Goal: Task Accomplishment & Management: Use online tool/utility

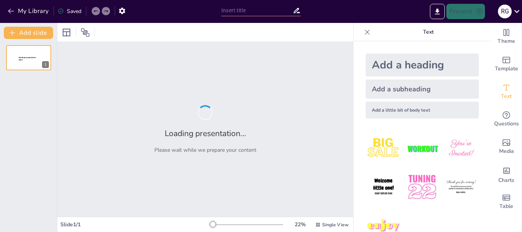
type input "**Transformaciones y Adaptaciones de la Artillería en [GEOGRAPHIC_DATA]**"
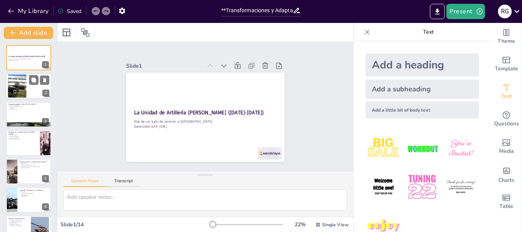
click at [23, 86] on div at bounding box center [17, 86] width 36 height 23
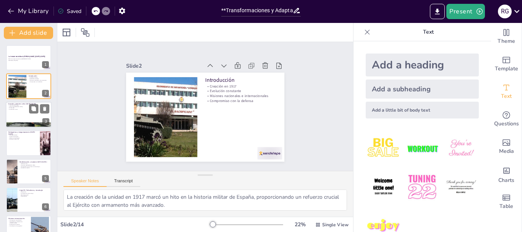
click at [21, 115] on div at bounding box center [29, 115] width 46 height 26
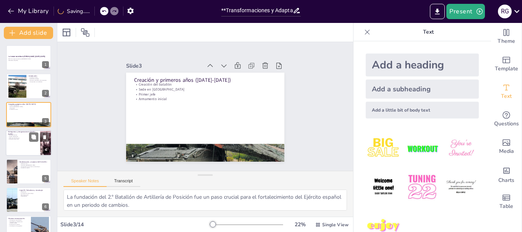
click at [18, 143] on div at bounding box center [29, 143] width 46 height 26
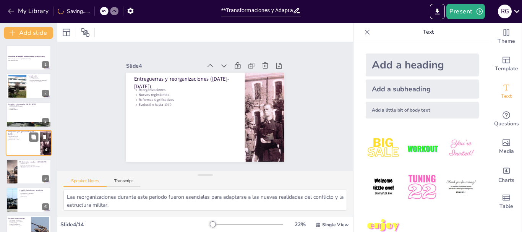
scroll to position [8, 0]
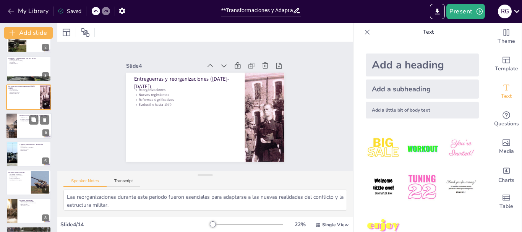
click at [24, 127] on div at bounding box center [29, 126] width 46 height 26
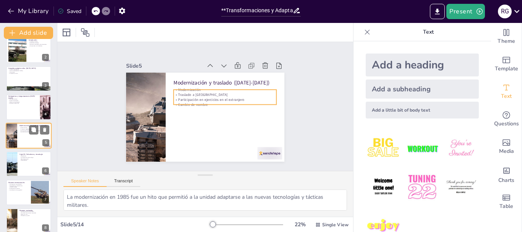
scroll to position [74, 0]
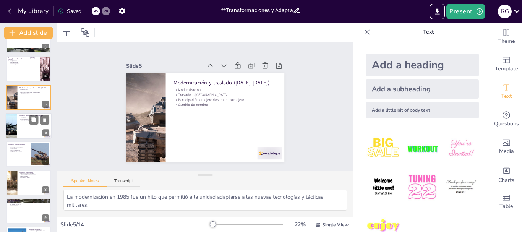
click at [23, 132] on div at bounding box center [29, 126] width 46 height 26
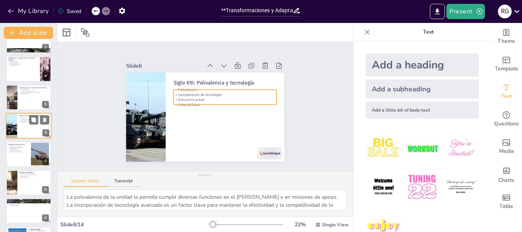
scroll to position [65, 0]
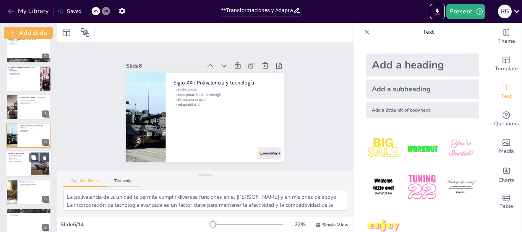
click at [17, 167] on div at bounding box center [29, 164] width 46 height 26
type textarea "El compromiso de la unidad con misiones internacionales subraya su papel en la …"
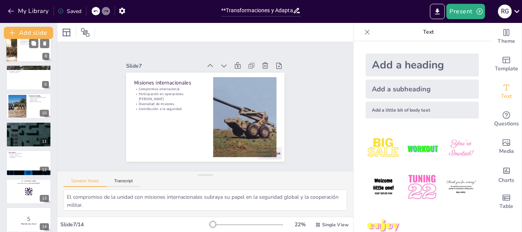
scroll to position [214, 0]
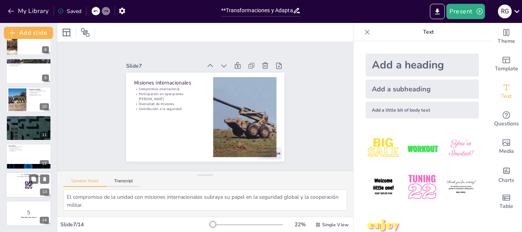
click at [14, 184] on div at bounding box center [29, 185] width 46 height 26
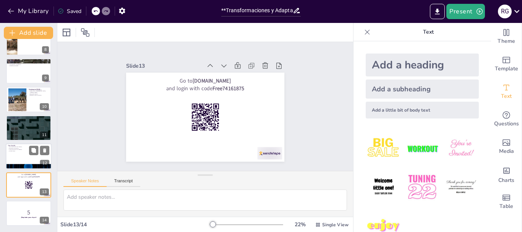
click at [22, 158] on div at bounding box center [29, 156] width 46 height 26
type textarea "La historia de la unidad, rica y variada, es un reflejo de su impacto en la def…"
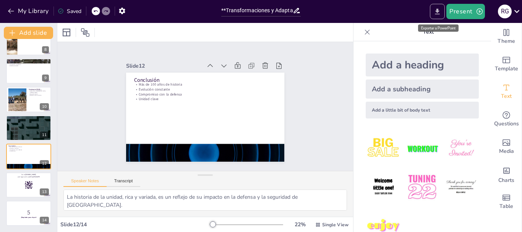
click at [435, 10] on icon "Export to PowerPoint" at bounding box center [438, 12] width 8 height 8
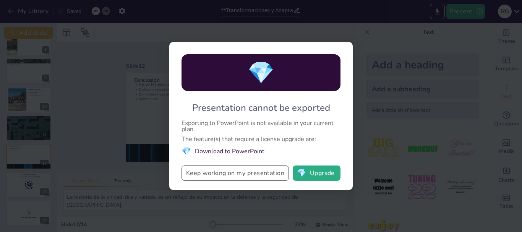
click at [238, 174] on button "Keep working on my presentation" at bounding box center [235, 173] width 107 height 15
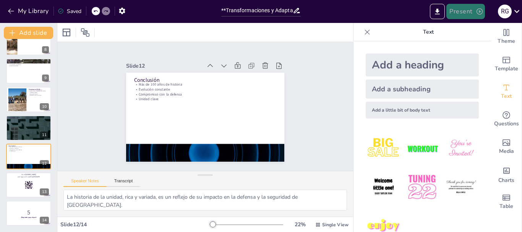
click at [476, 14] on icon "button" at bounding box center [480, 12] width 8 height 8
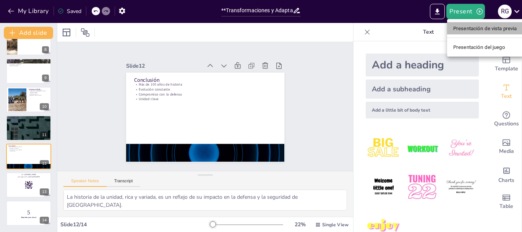
click at [470, 29] on font "Presentación de vista previa" at bounding box center [486, 29] width 64 height 6
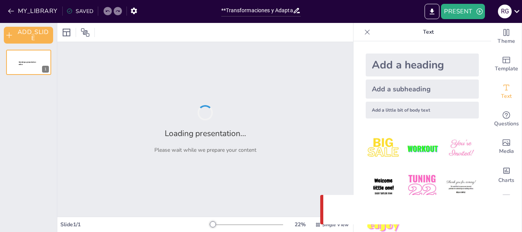
type input "**Transformaciones y Adaptaciones de la Artillería en [GEOGRAPHIC_DATA]**"
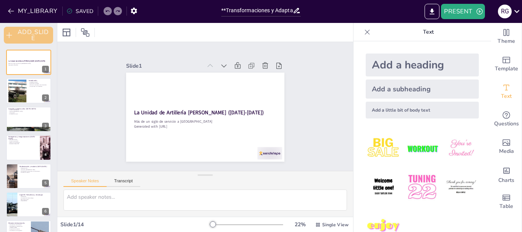
click at [28, 34] on button "ADD_SLIDE" at bounding box center [28, 35] width 49 height 17
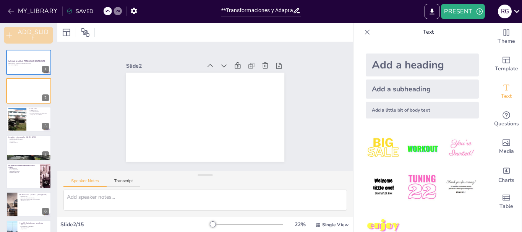
click at [28, 34] on button "ADD_SLIDE" at bounding box center [28, 35] width 49 height 17
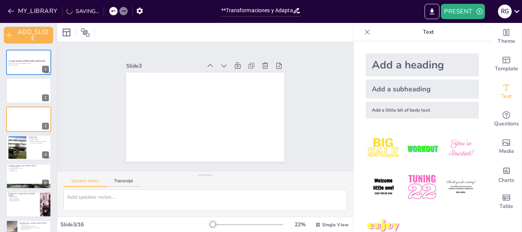
click at [81, 59] on div "Slide 1 La Unidad de Artillería de Córdoba (1917-2025) Más de un siglo de servi…" at bounding box center [205, 106] width 296 height 129
click at [40, 147] on div at bounding box center [29, 148] width 46 height 26
type textarea "La creación de la unidad en 1917 marcó un hito en la historia militar de España…"
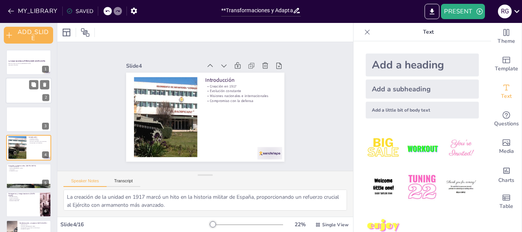
click at [25, 88] on div at bounding box center [29, 91] width 46 height 26
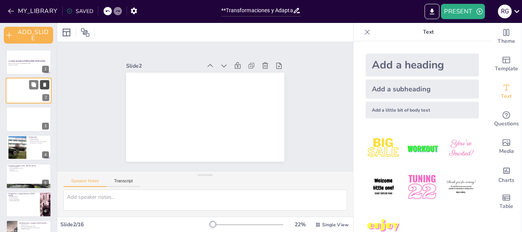
click at [44, 85] on icon at bounding box center [44, 85] width 3 height 4
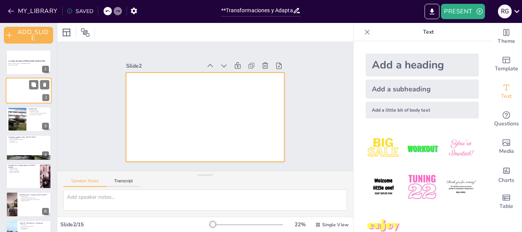
click at [25, 86] on div at bounding box center [29, 91] width 46 height 26
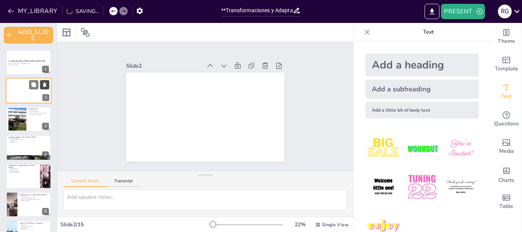
click at [46, 85] on icon at bounding box center [44, 84] width 5 height 5
type textarea "La creación de la unidad en 1917 marcó un hito en la historia militar de España…"
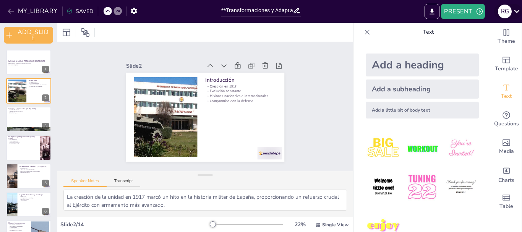
click at [517, 10] on icon at bounding box center [517, 11] width 10 height 10
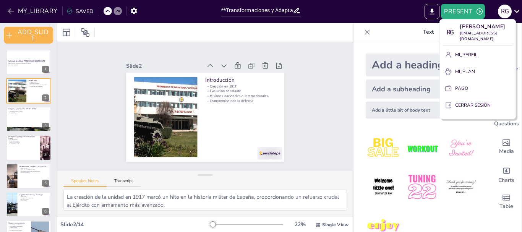
click at [376, 12] on div at bounding box center [261, 116] width 522 height 232
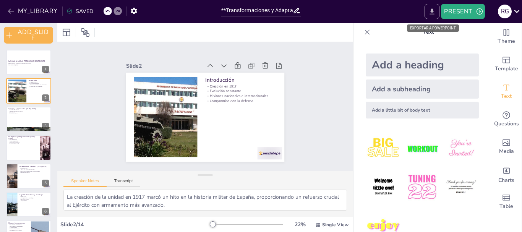
click at [433, 12] on icon "EXPORT_TO_POWERPOINT" at bounding box center [432, 11] width 5 height 6
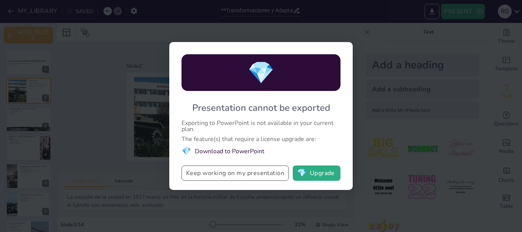
click at [234, 174] on button "Keep working on my presentation" at bounding box center [235, 173] width 107 height 15
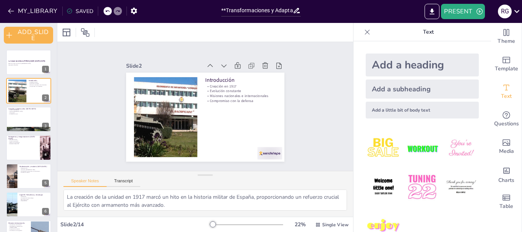
click at [77, 9] on div "SAVED" at bounding box center [80, 11] width 27 height 7
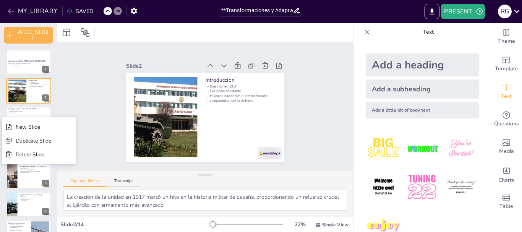
click at [97, 67] on div "Slide 1 La Unidad de Artillería [PERSON_NAME] ([DATE]-[DATE]) Más de un siglo d…" at bounding box center [205, 106] width 296 height 129
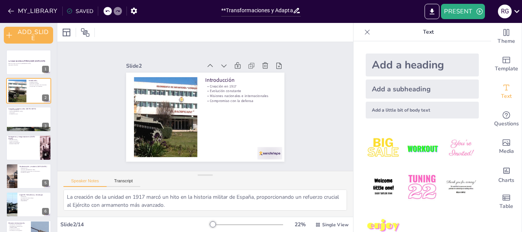
click at [69, 11] on icon at bounding box center [70, 11] width 6 height 6
click at [68, 11] on icon at bounding box center [70, 11] width 6 height 6
click at [37, 11] on button "MY_LIBRARY" at bounding box center [33, 11] width 55 height 12
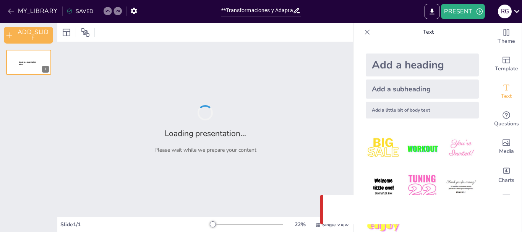
type input "**Transformaciones y Adaptaciones de la Artillería en [GEOGRAPHIC_DATA]**"
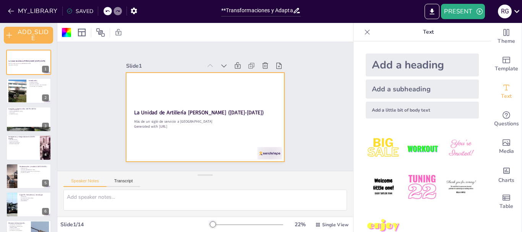
drag, startPoint x: 3, startPoint y: 49, endPoint x: 60, endPoint y: 246, distance: 205.7
click at [60, 232] on html "MY_LIBRARY SAVED **Transformaciones y Adaptaciones de la Artillería en Córdoba*…" at bounding box center [261, 116] width 522 height 232
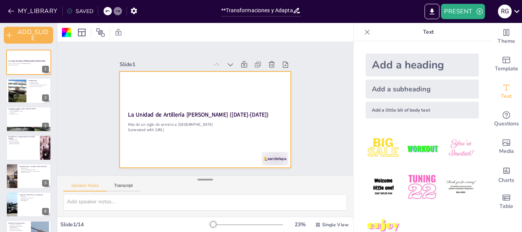
drag, startPoint x: 201, startPoint y: 177, endPoint x: 203, endPoint y: 182, distance: 5.0
click at [203, 182] on div at bounding box center [205, 180] width 15 height 8
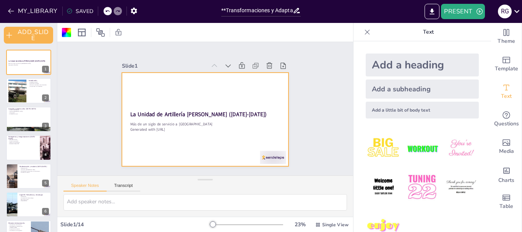
click at [318, 90] on div "Slide 1 La Unidad de Artillería [PERSON_NAME] ([DATE]-[DATE]) Más de un siglo d…" at bounding box center [205, 108] width 296 height 133
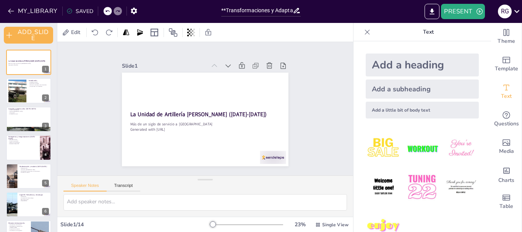
scroll to position [20, 0]
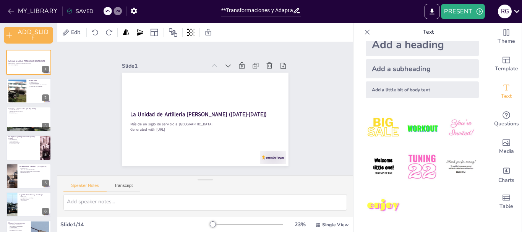
click at [97, 112] on div "Slide 1 La Unidad de Artillería [PERSON_NAME] ([DATE]-[DATE]) Más de un siglo d…" at bounding box center [205, 109] width 220 height 137
click at [434, 9] on icon "EXPORT_TO_POWERPOINT" at bounding box center [432, 12] width 8 height 8
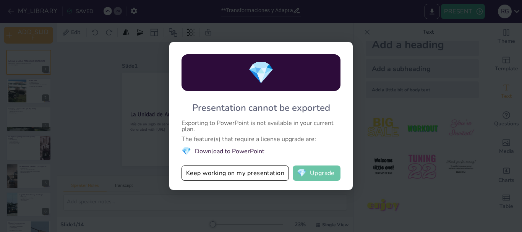
click at [328, 176] on button "💎 Upgrade" at bounding box center [317, 173] width 48 height 15
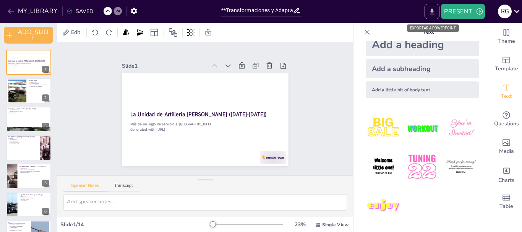
click at [431, 11] on icon "EXPORT_TO_POWERPOINT" at bounding box center [432, 11] width 5 height 6
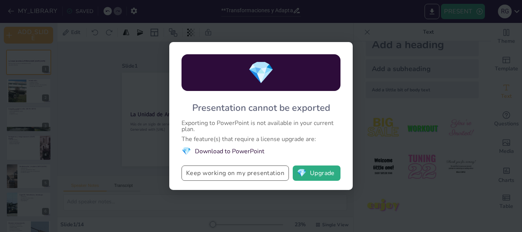
click at [233, 176] on button "Keep working on my presentation" at bounding box center [235, 173] width 107 height 15
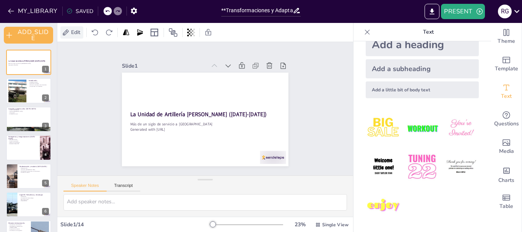
click at [75, 33] on span "Edit" at bounding box center [76, 32] width 12 height 7
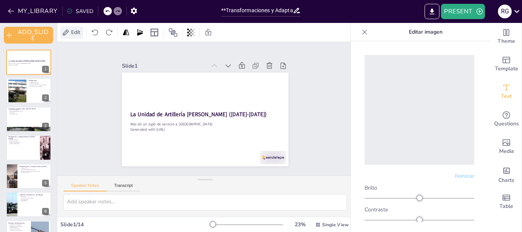
click at [68, 32] on icon at bounding box center [66, 33] width 8 height 8
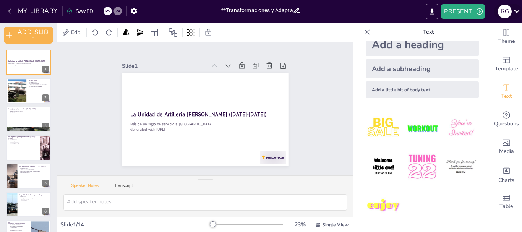
click at [517, 10] on icon at bounding box center [517, 11] width 10 height 10
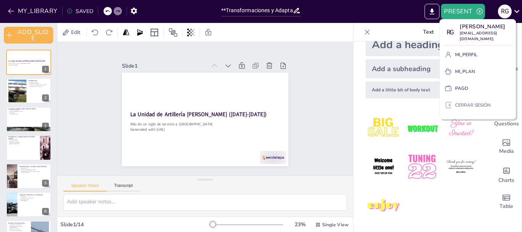
click at [465, 108] on font "CERRAR SESIÓN" at bounding box center [473, 105] width 36 height 6
